Goal: Task Accomplishment & Management: Manage account settings

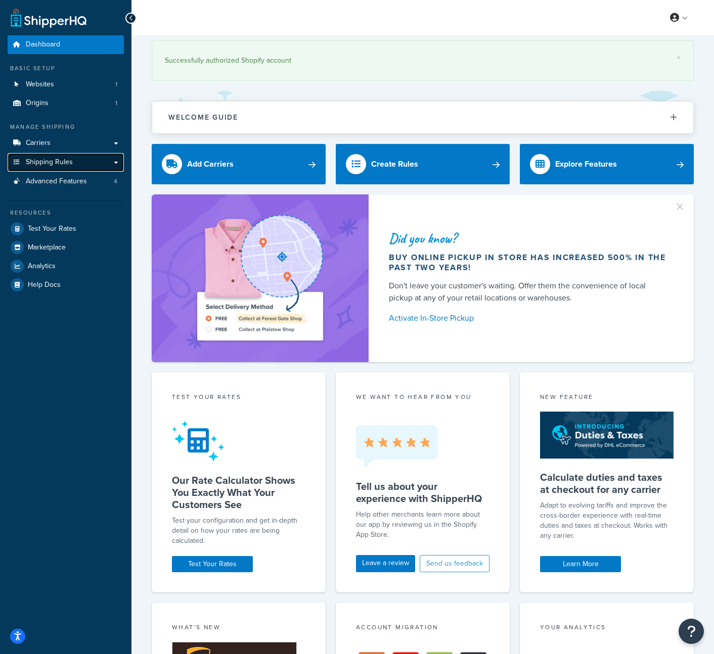
click at [63, 163] on span "Shipping Rules" at bounding box center [49, 162] width 47 height 9
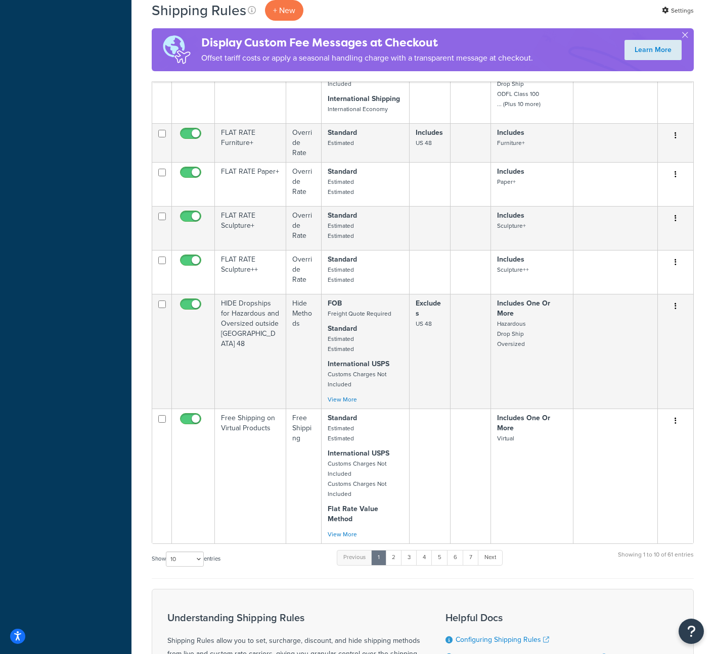
scroll to position [462, 0]
click at [396, 550] on link "2" at bounding box center [393, 557] width 17 height 15
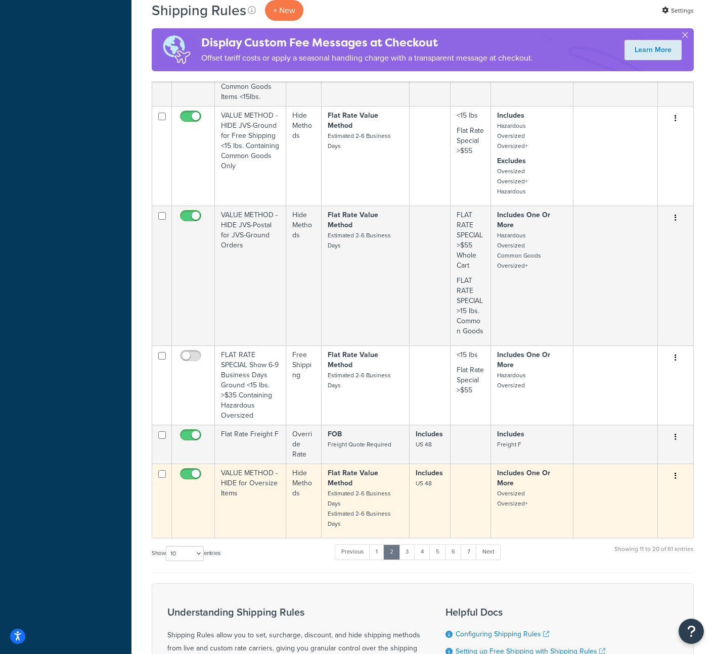
scroll to position [503, 0]
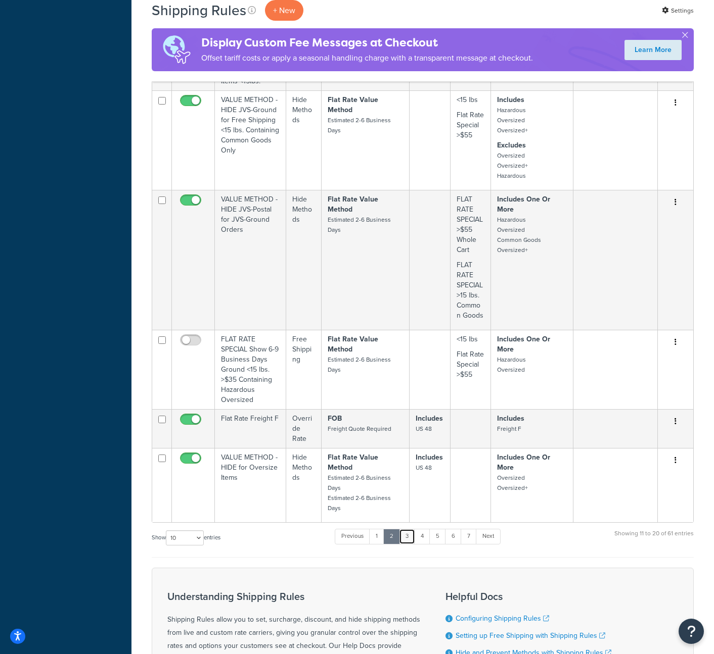
click at [410, 529] on link "3" at bounding box center [407, 536] width 16 height 15
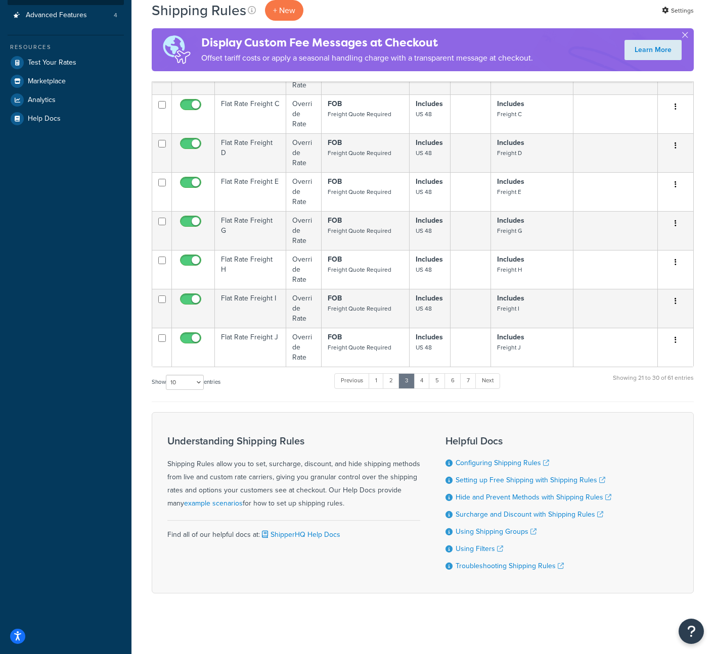
scroll to position [236, 0]
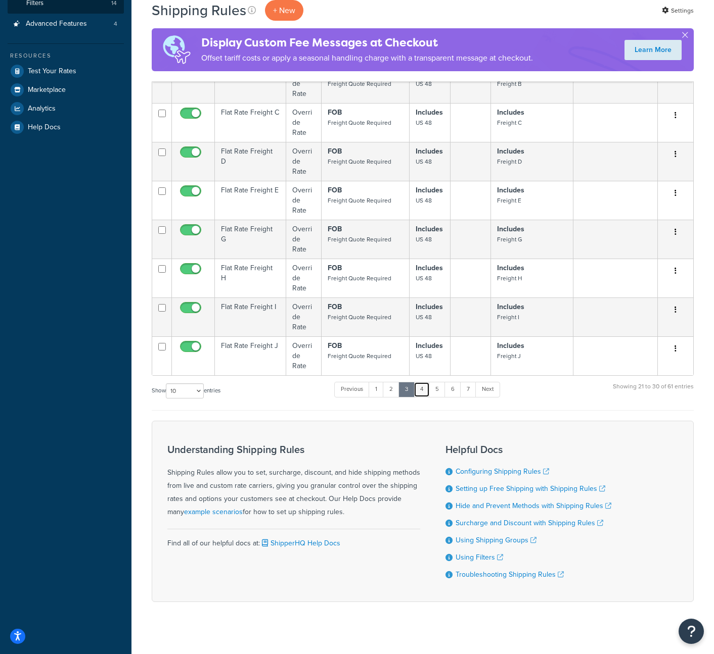
click at [425, 382] on link "4" at bounding box center [421, 389] width 16 height 15
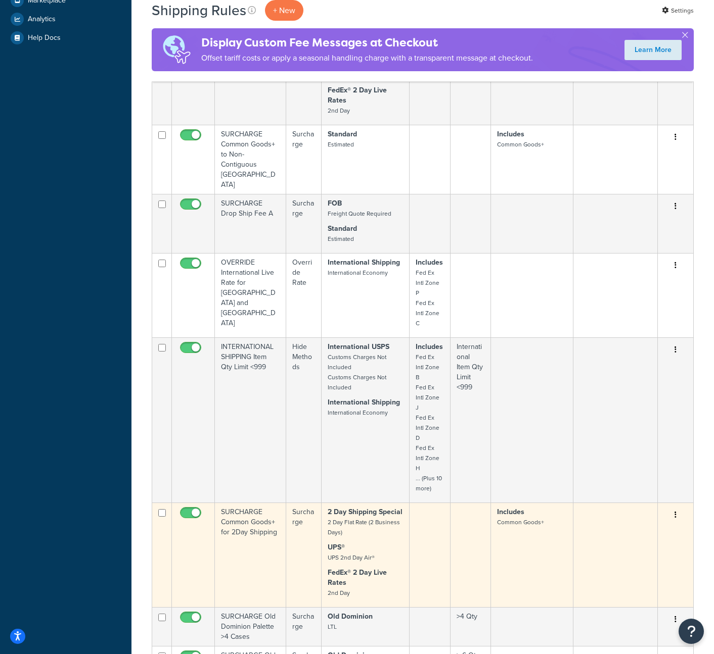
scroll to position [544, 0]
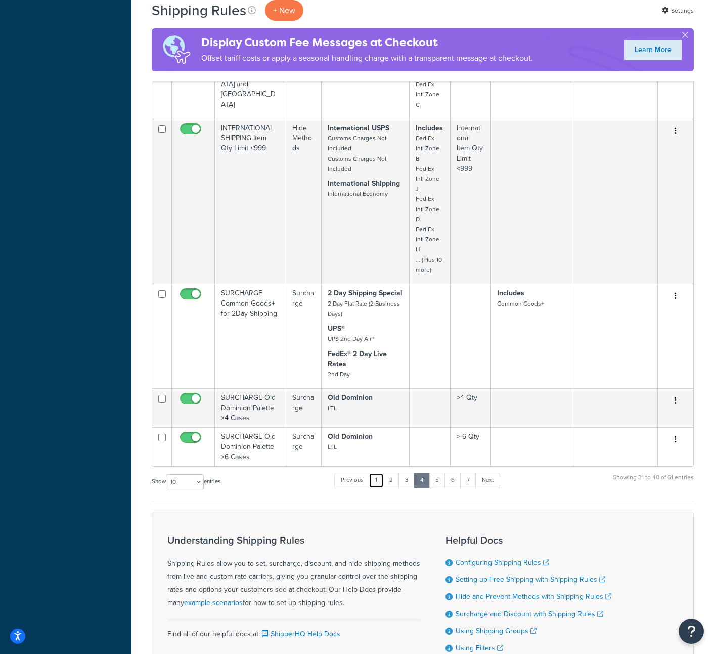
click at [374, 473] on link "1" at bounding box center [375, 480] width 15 height 15
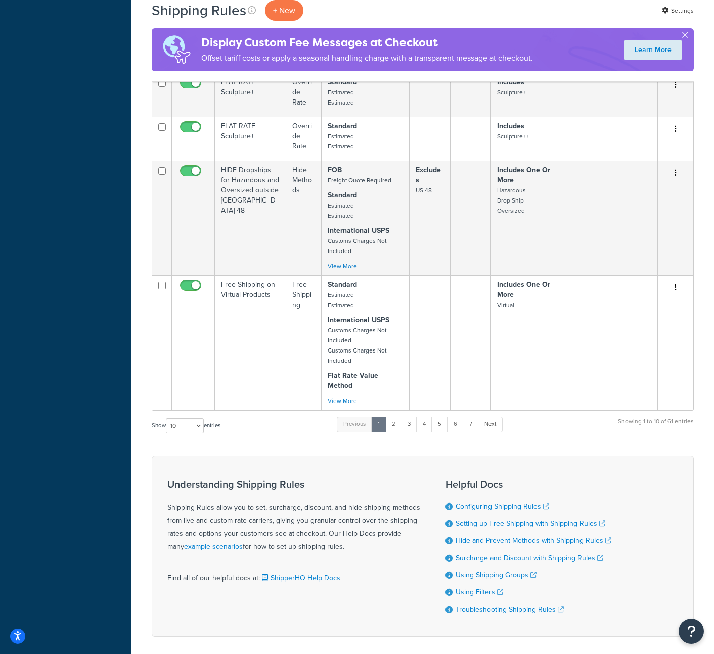
scroll to position [620, 0]
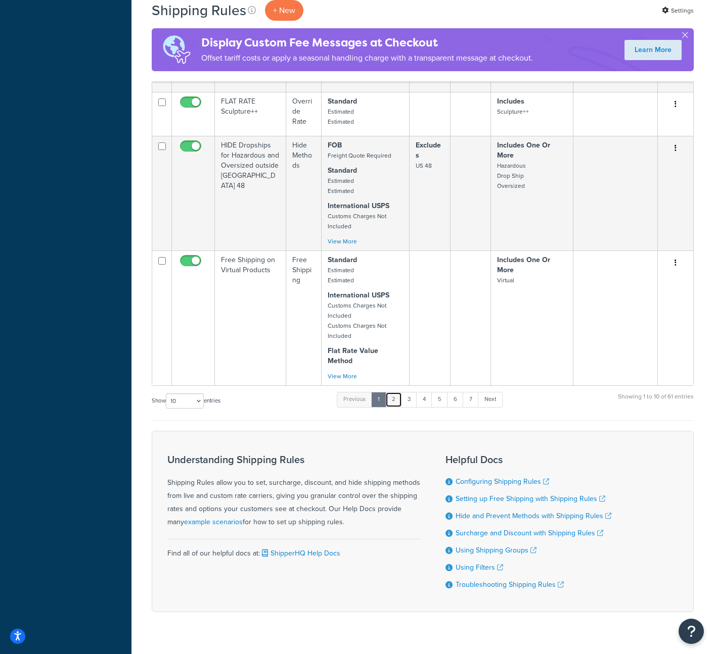
click at [398, 392] on link "2" at bounding box center [393, 399] width 17 height 15
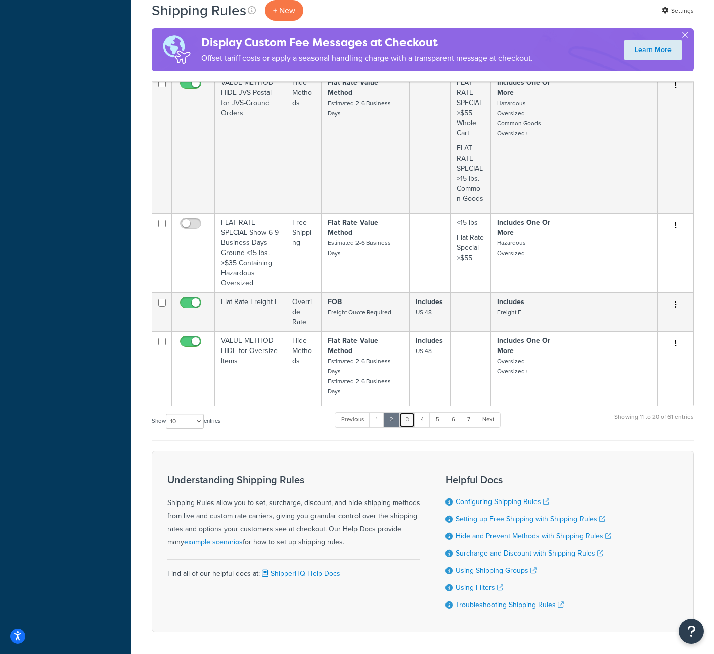
click at [408, 412] on link "3" at bounding box center [407, 419] width 16 height 15
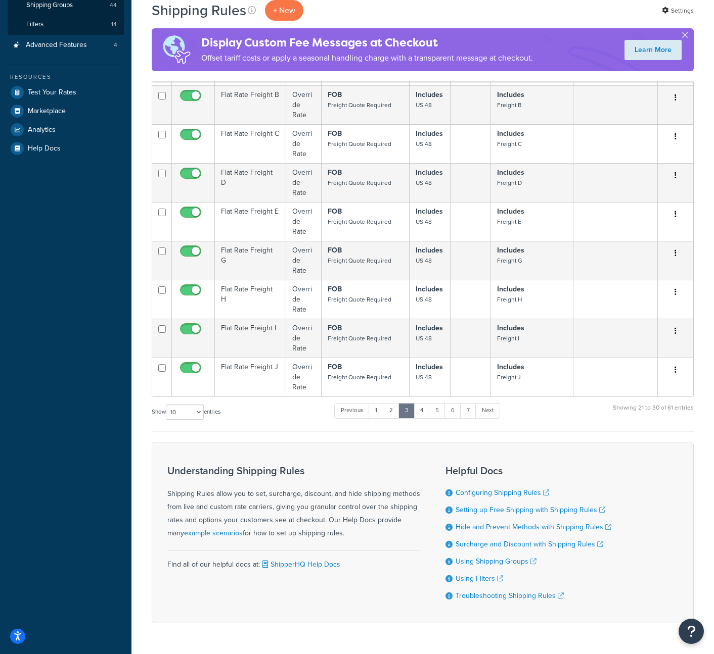
scroll to position [217, 0]
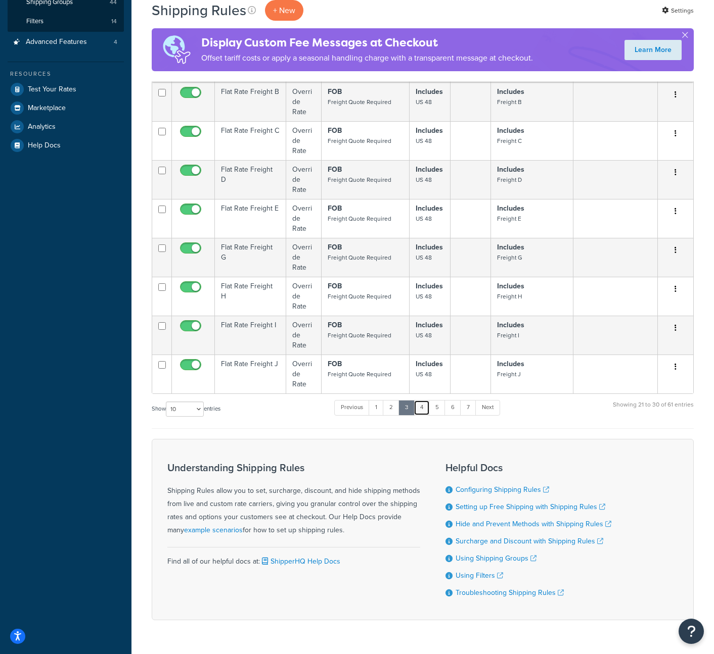
click at [422, 400] on link "4" at bounding box center [421, 407] width 16 height 15
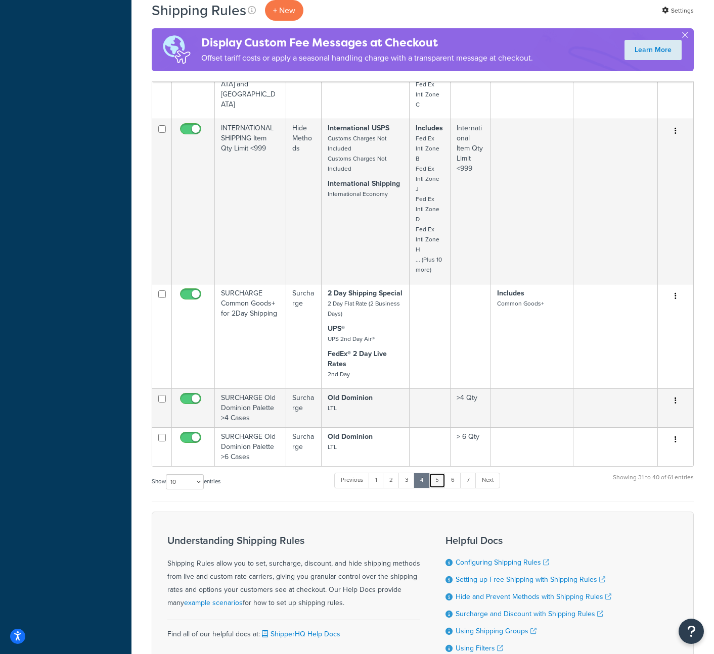
click at [438, 473] on link "5" at bounding box center [437, 480] width 17 height 15
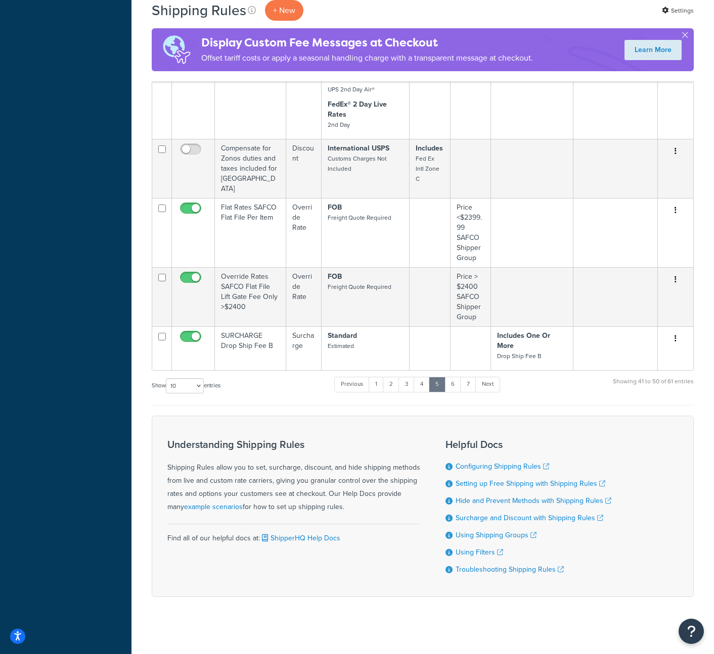
scroll to position [503, 0]
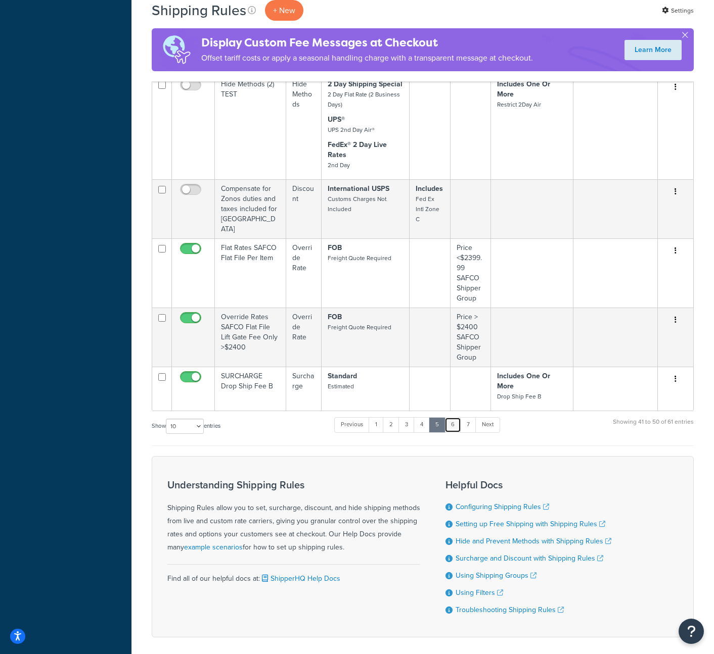
click at [453, 417] on link "6" at bounding box center [452, 424] width 17 height 15
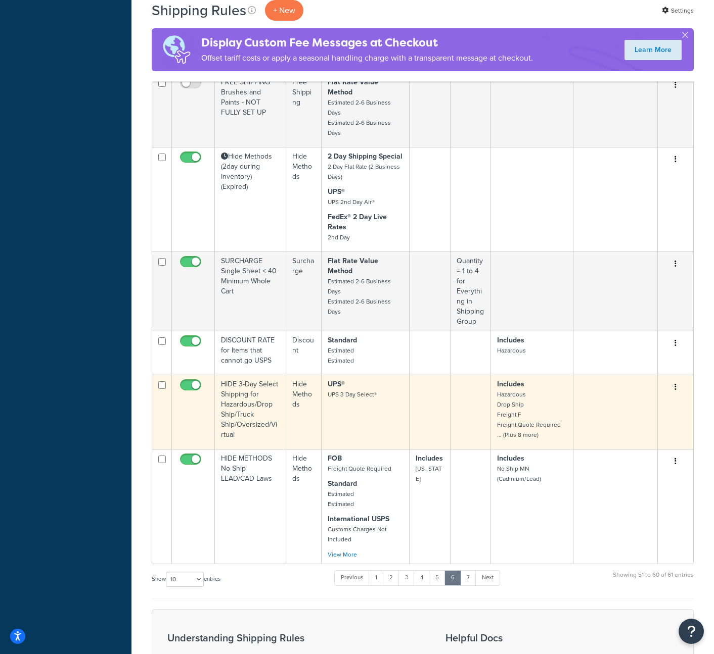
scroll to position [495, 0]
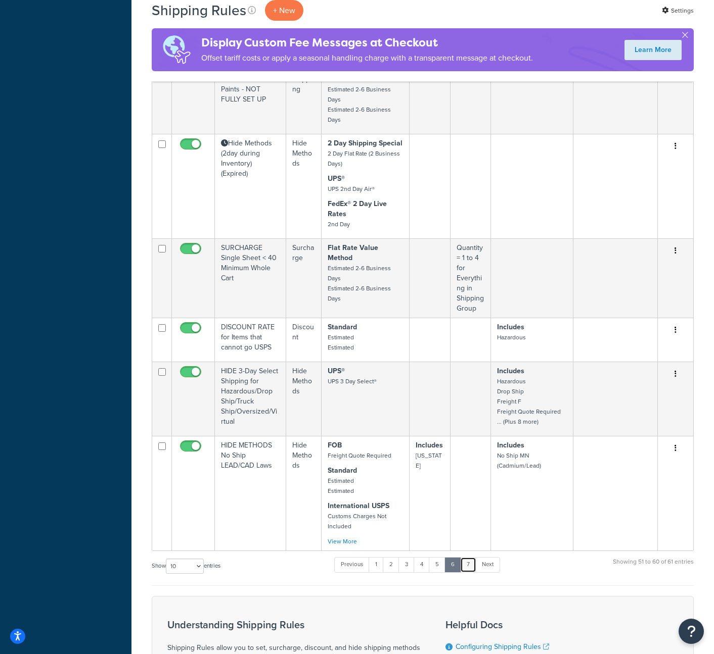
click at [468, 557] on link "7" at bounding box center [468, 564] width 16 height 15
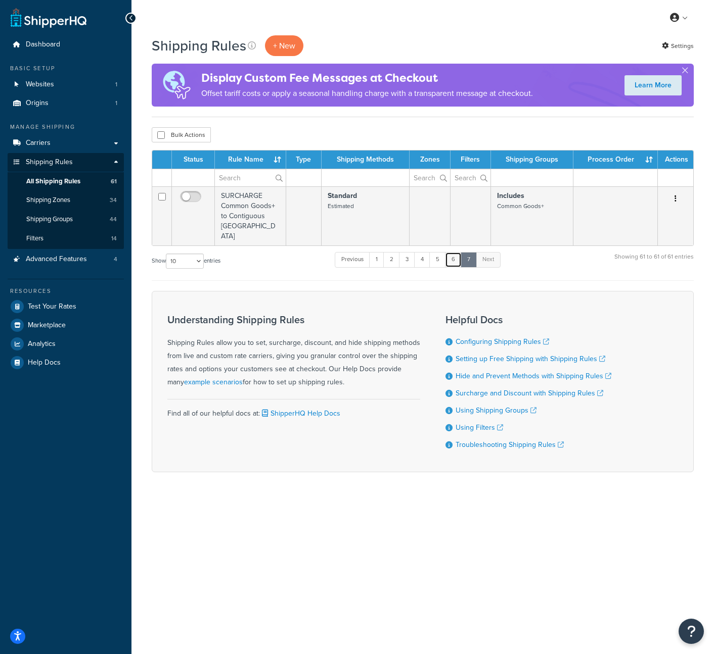
click at [454, 252] on link "6" at bounding box center [453, 259] width 17 height 15
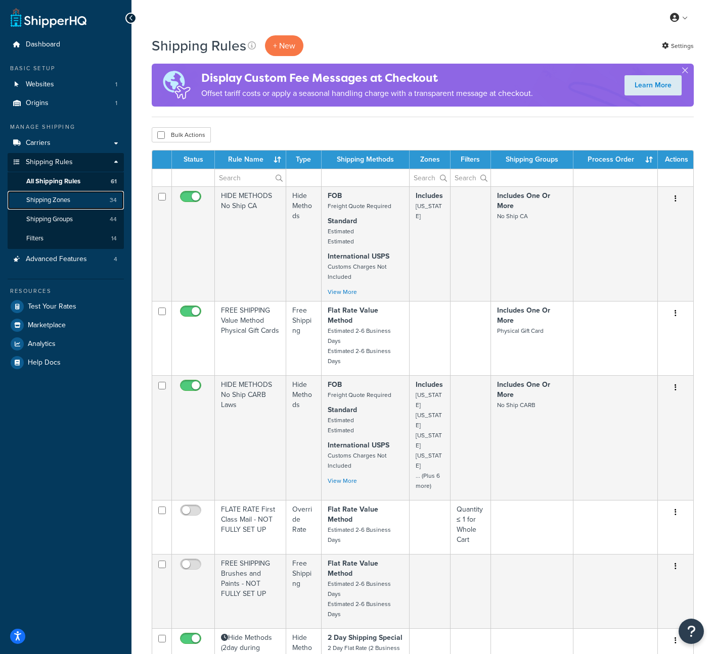
click at [59, 200] on span "Shipping Zones" at bounding box center [48, 200] width 44 height 9
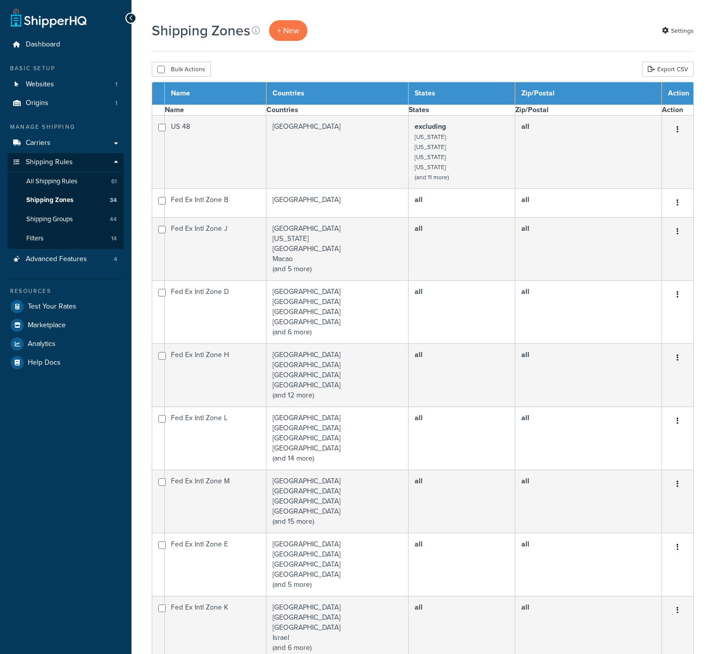
select select "15"
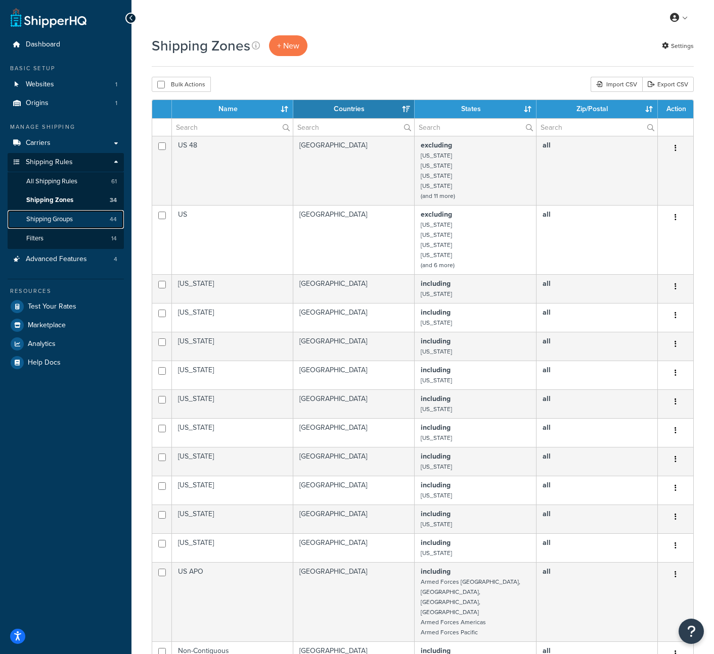
click at [37, 216] on span "Shipping Groups" at bounding box center [49, 219] width 46 height 9
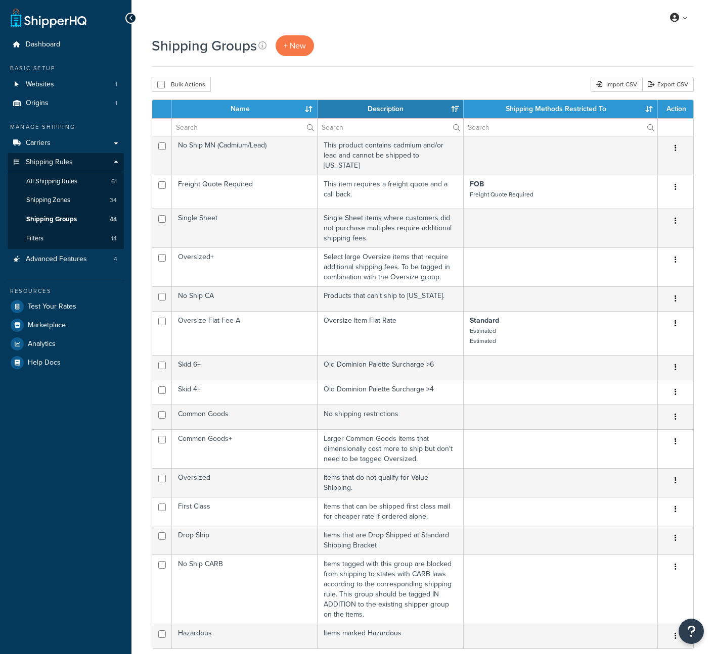
select select "15"
click at [76, 187] on link "All Shipping Rules 61" at bounding box center [66, 181] width 116 height 19
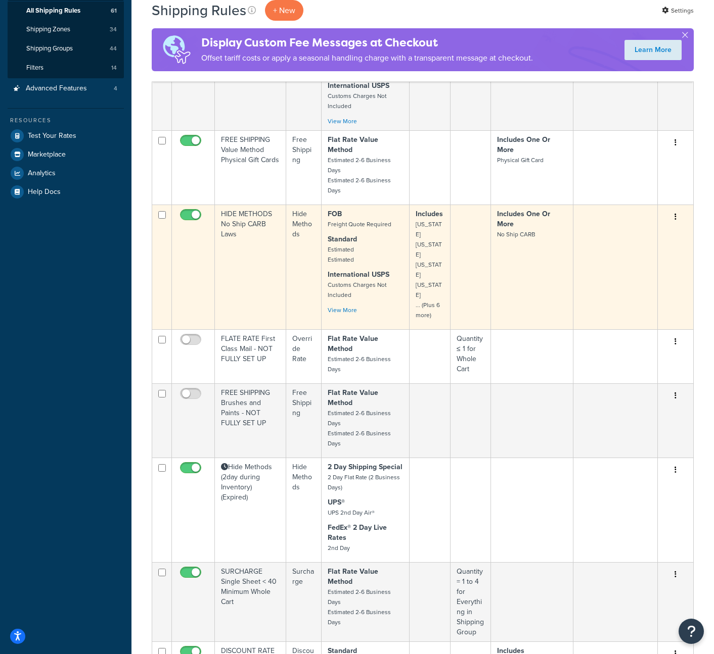
scroll to position [172, 0]
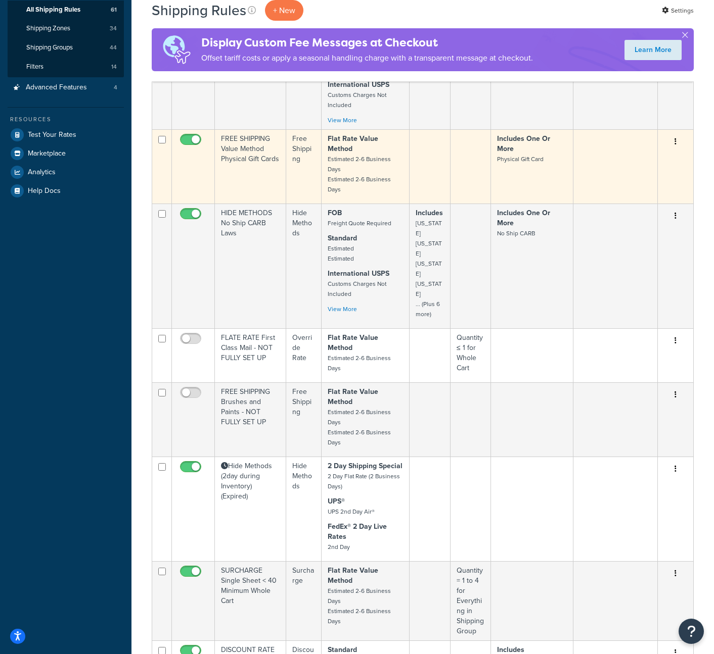
click at [196, 140] on input "checkbox" at bounding box center [192, 142] width 28 height 13
checkbox input "false"
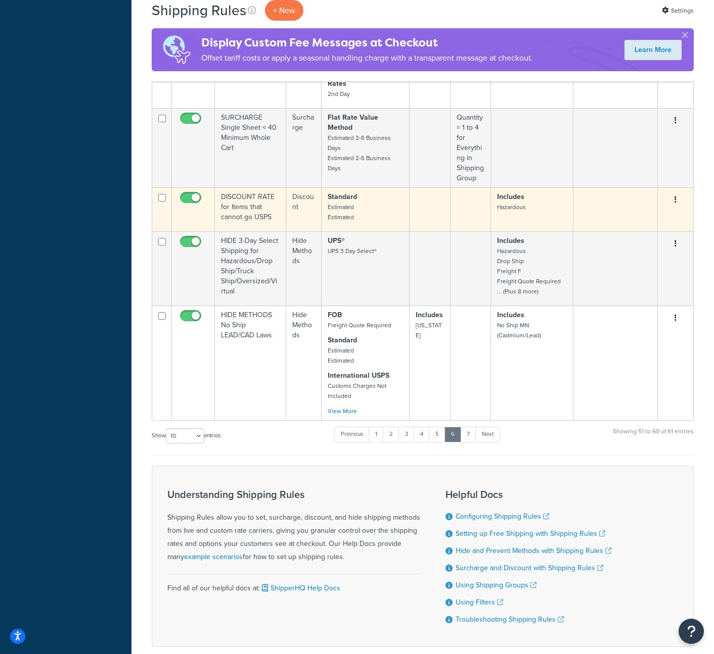
scroll to position [645, 0]
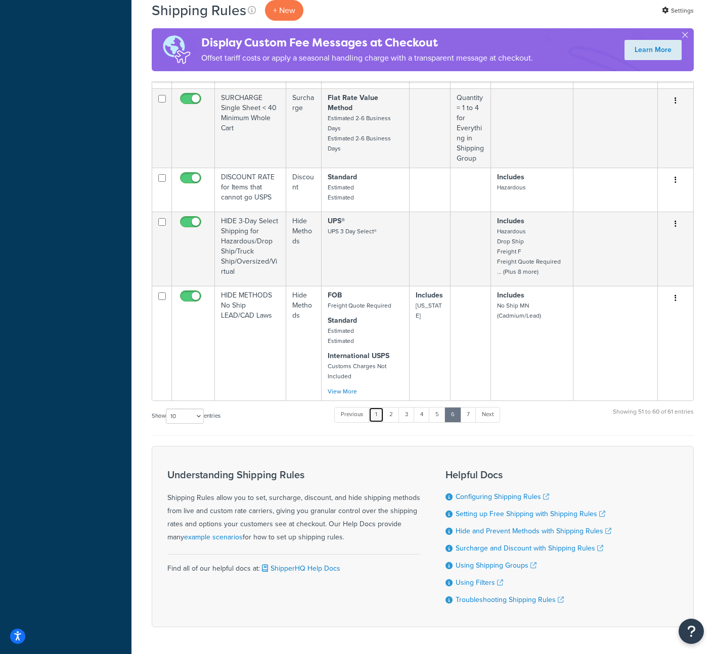
click at [377, 407] on link "1" at bounding box center [375, 414] width 15 height 15
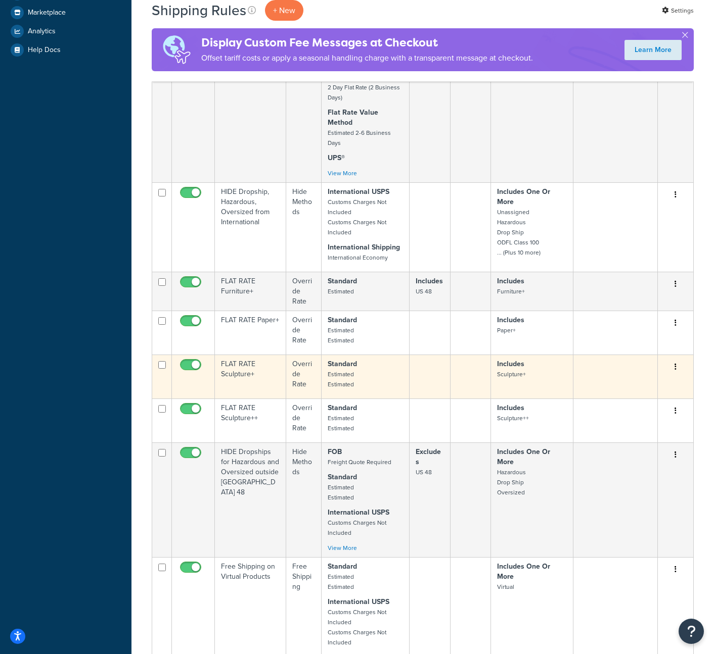
scroll to position [386, 0]
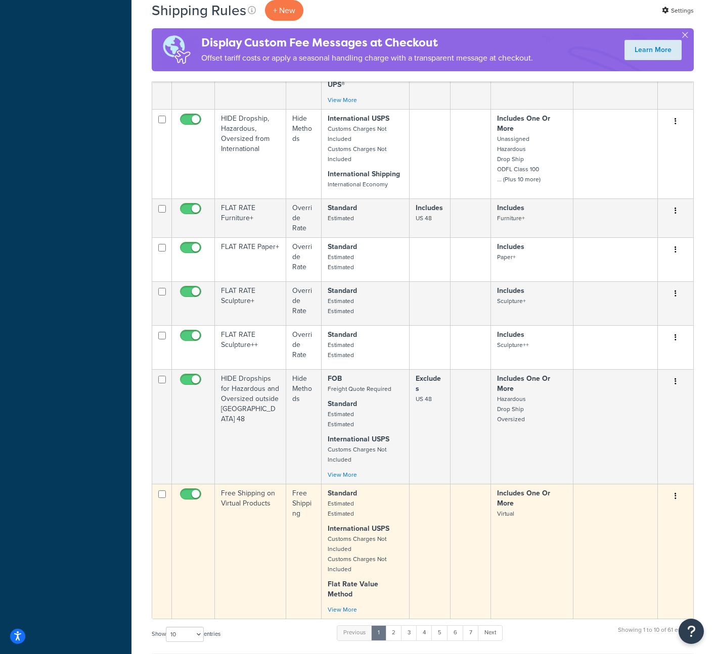
click at [198, 491] on input "checkbox" at bounding box center [192, 497] width 28 height 13
click at [186, 491] on input "checkbox" at bounding box center [192, 497] width 28 height 13
checkbox input "true"
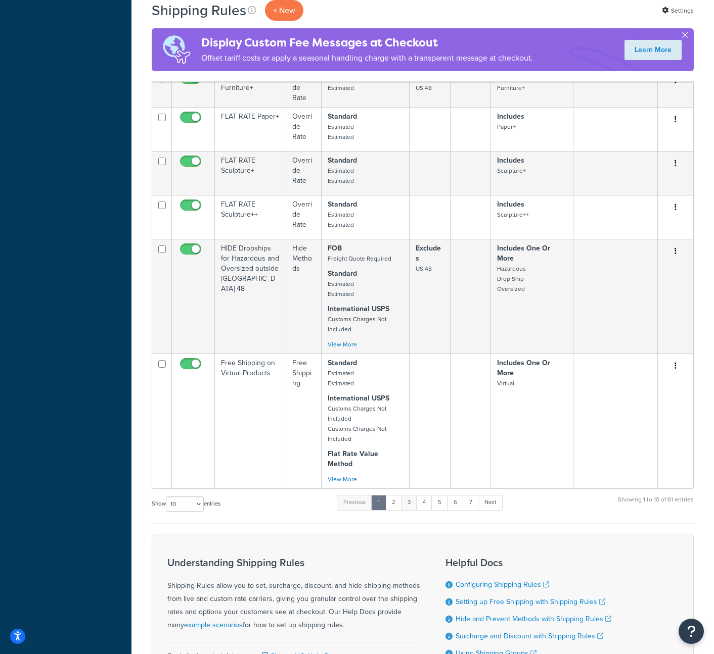
scroll to position [518, 0]
click at [397, 494] on link "2" at bounding box center [393, 501] width 17 height 15
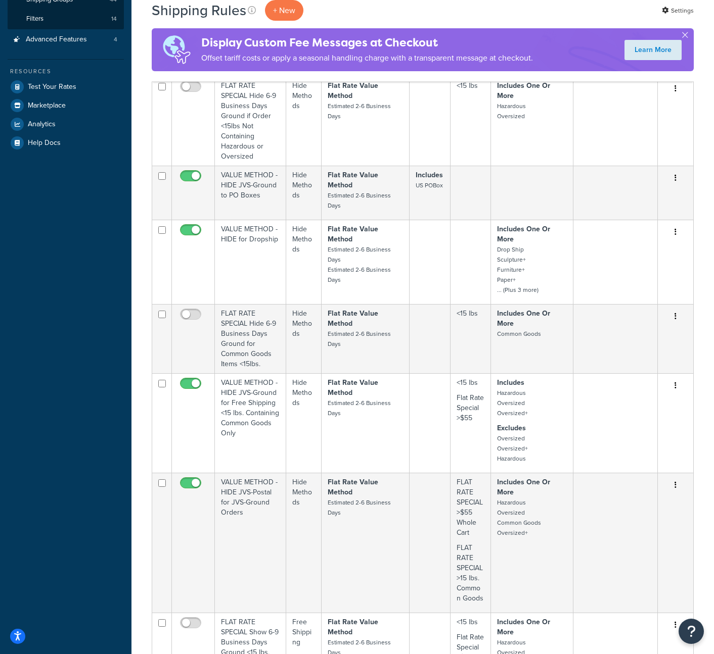
scroll to position [640, 0]
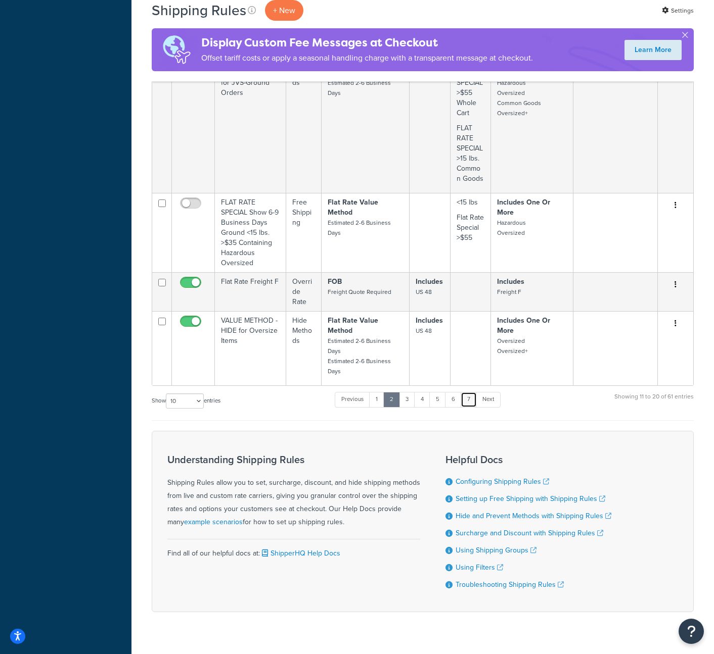
click at [472, 392] on link "7" at bounding box center [468, 399] width 16 height 15
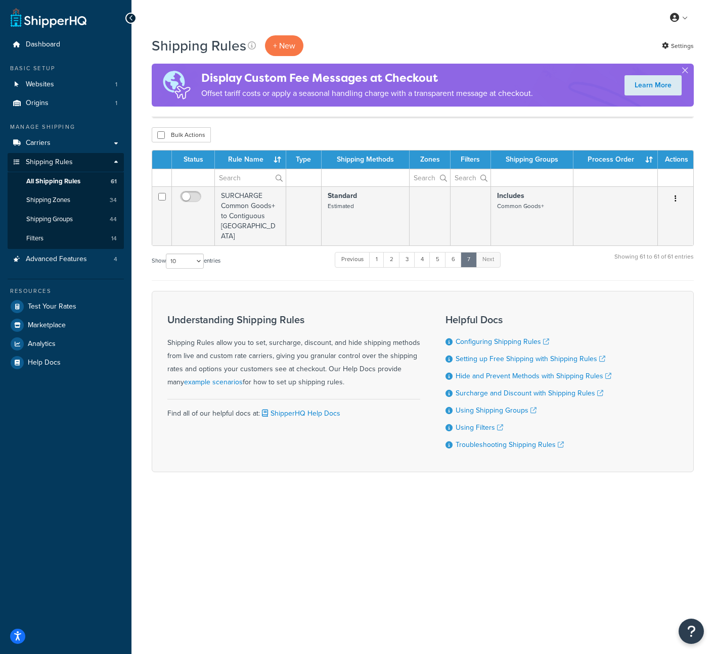
scroll to position [0, 0]
click at [452, 252] on link "6" at bounding box center [453, 259] width 17 height 15
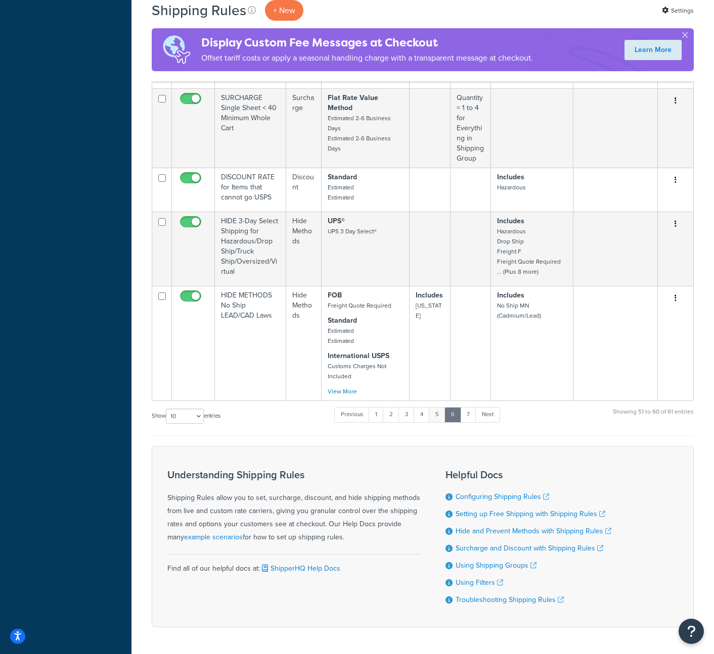
scroll to position [644, 0]
click at [437, 408] on link "5" at bounding box center [437, 415] width 17 height 15
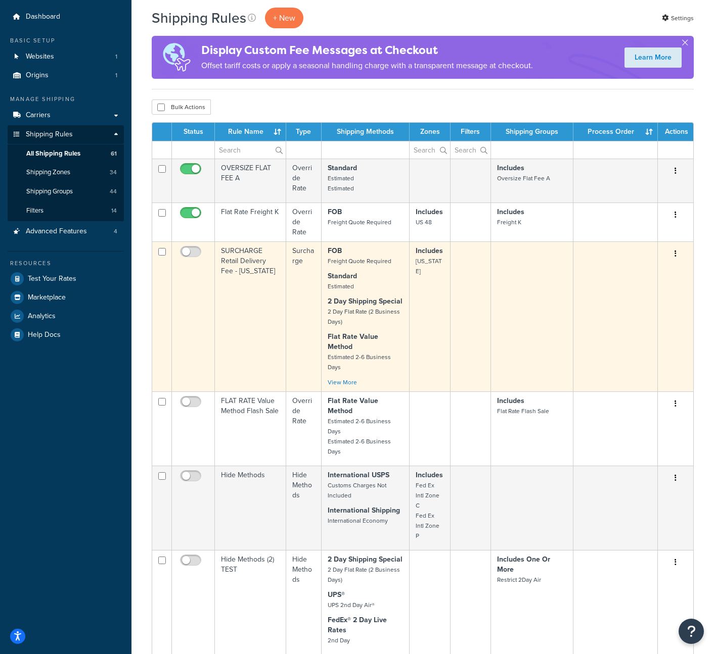
scroll to position [0, 0]
